Goal: Task Accomplishment & Management: Manage account settings

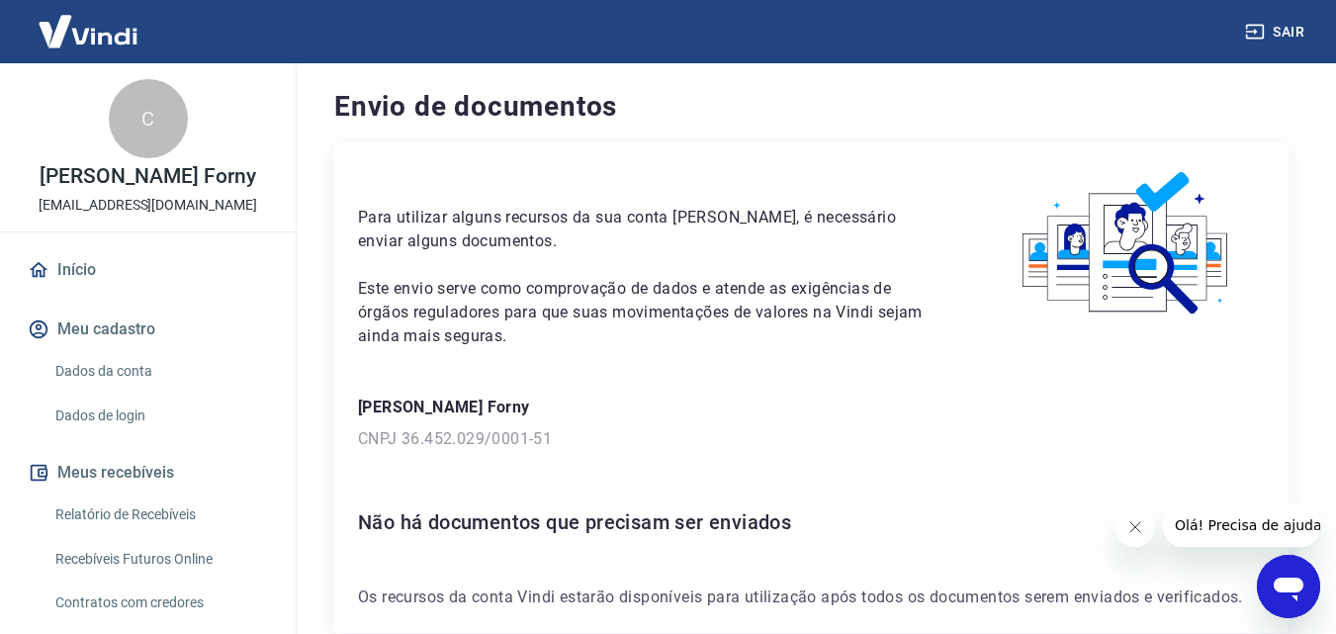
click at [1139, 527] on icon "Fechar mensagem da empresa" at bounding box center [1134, 527] width 16 height 16
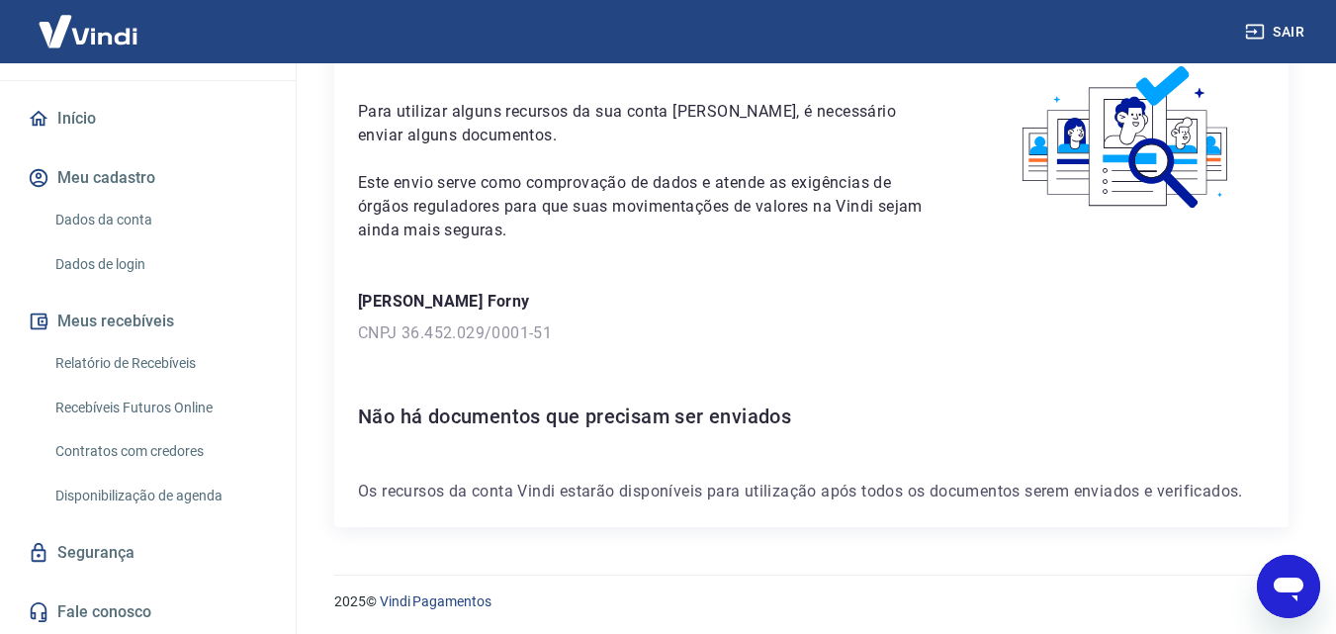
scroll to position [108, 0]
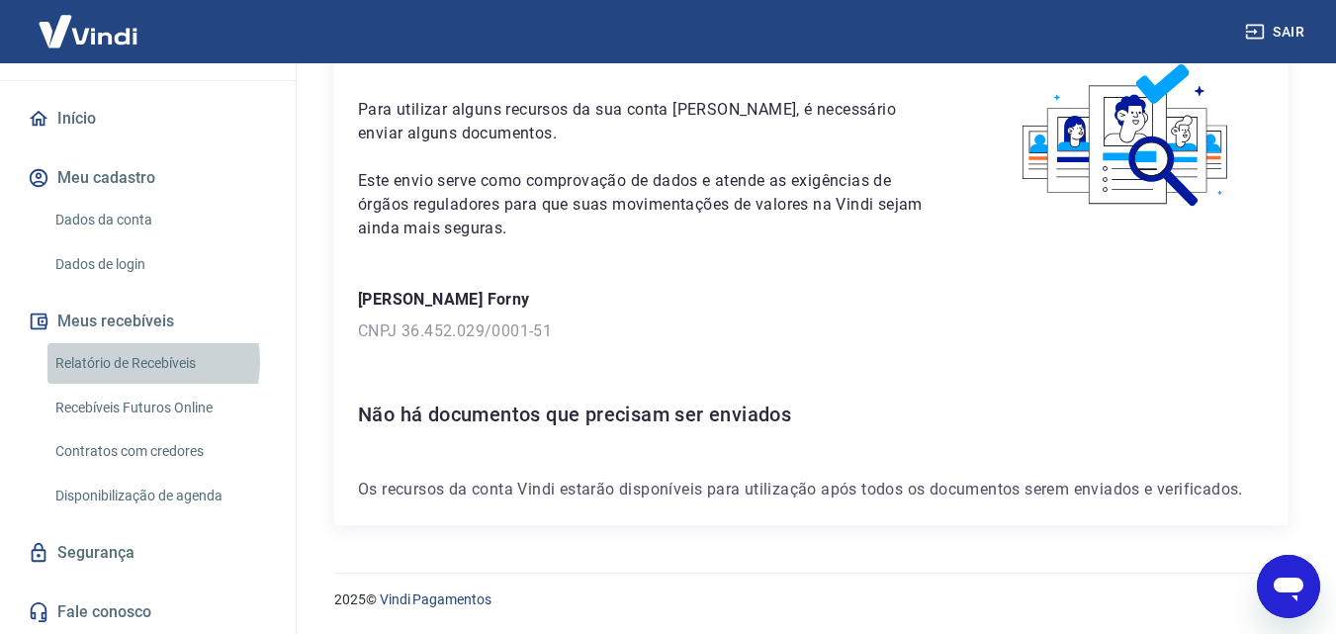
click at [140, 362] on link "Relatório de Recebíveis" at bounding box center [159, 363] width 224 height 41
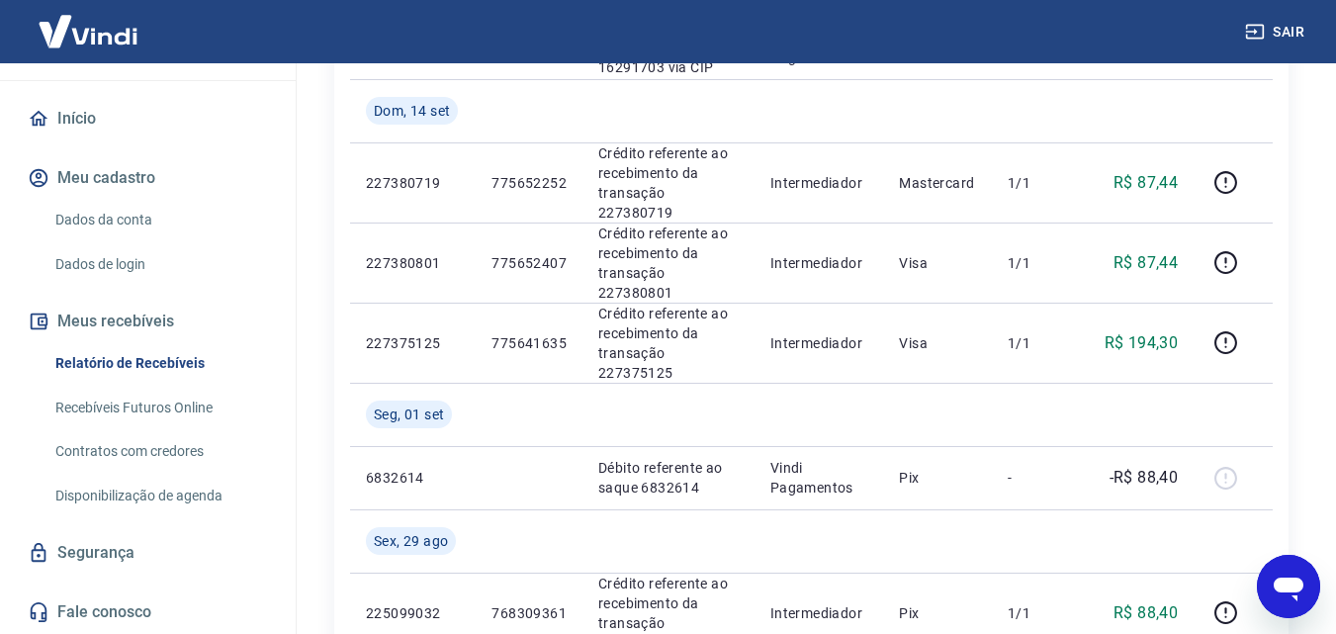
scroll to position [494, 0]
